Goal: Transaction & Acquisition: Purchase product/service

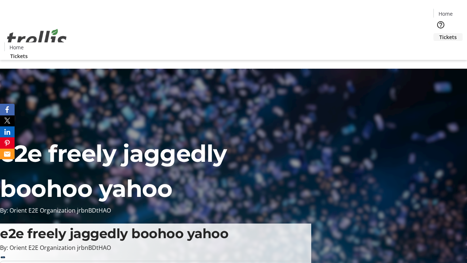
click at [439, 33] on span "Tickets" at bounding box center [448, 37] width 18 height 8
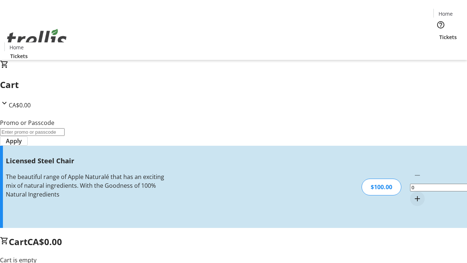
click at [413, 194] on mat-icon "Increment by one" at bounding box center [417, 198] width 9 height 9
type input "1"
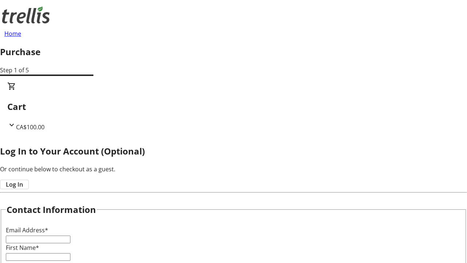
type input "FREE"
type input "[PERSON_NAME][EMAIL_ADDRESS][DOMAIN_NAME]"
type input "[PERSON_NAME]"
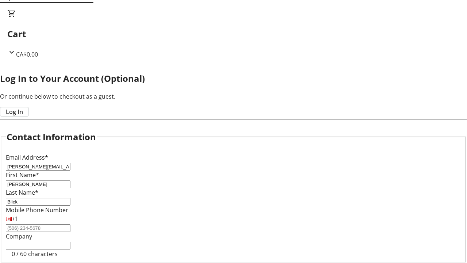
type input "Blick"
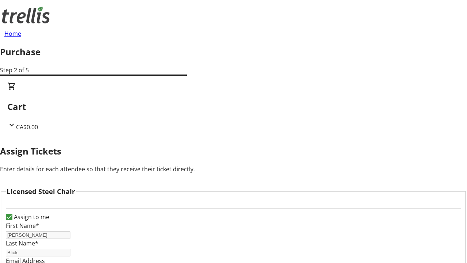
scroll to position [44, 0]
